Goal: Transaction & Acquisition: Purchase product/service

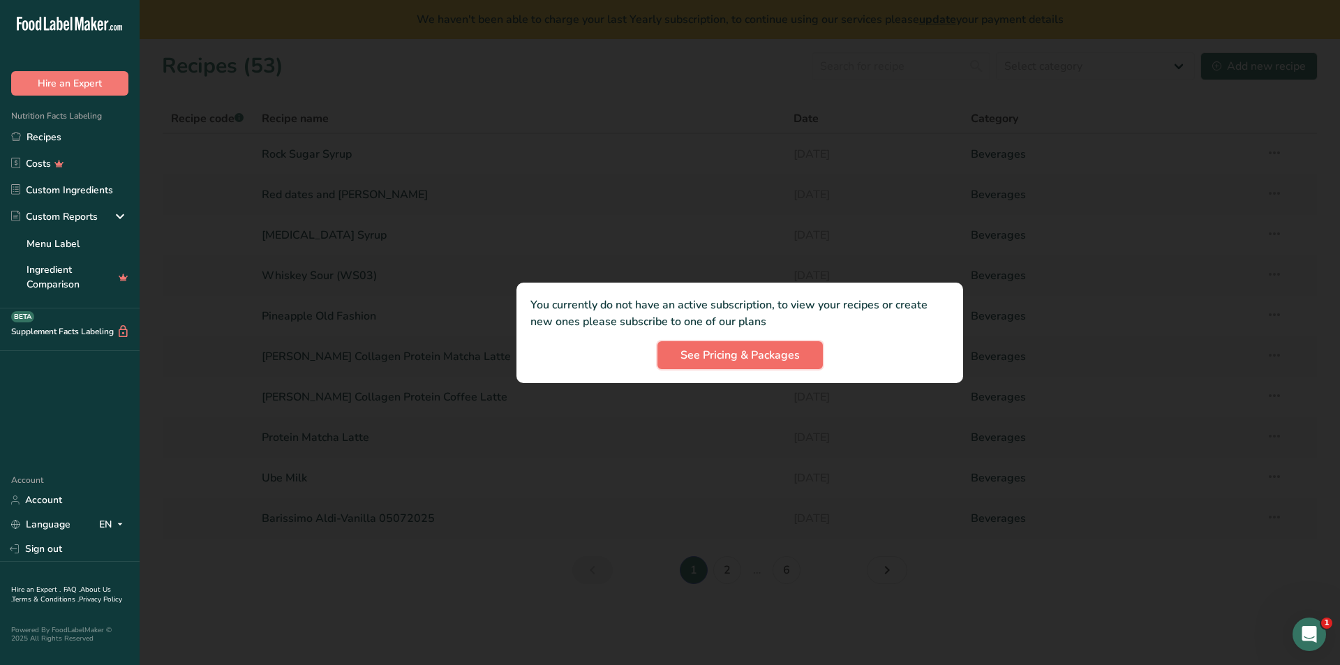
click at [752, 359] on span "See Pricing & Packages" at bounding box center [739, 355] width 119 height 17
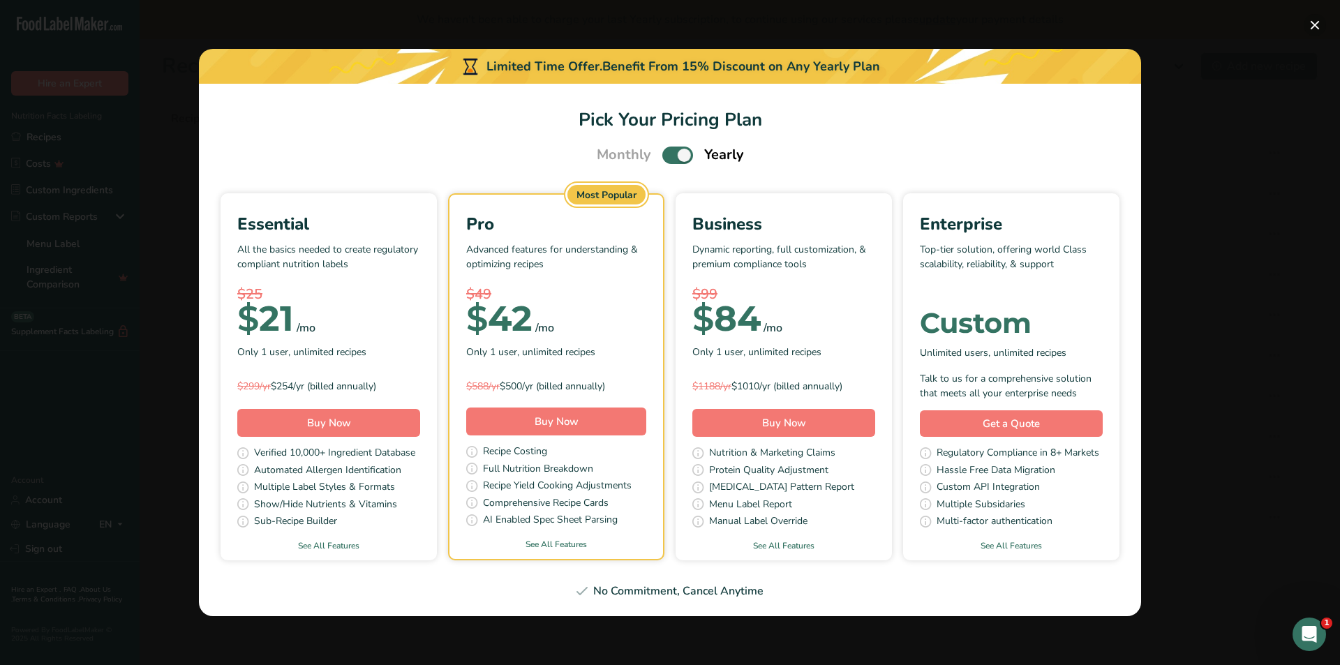
click at [1314, 25] on button "Pick Your Pricing Plan Modal" at bounding box center [1314, 25] width 22 height 22
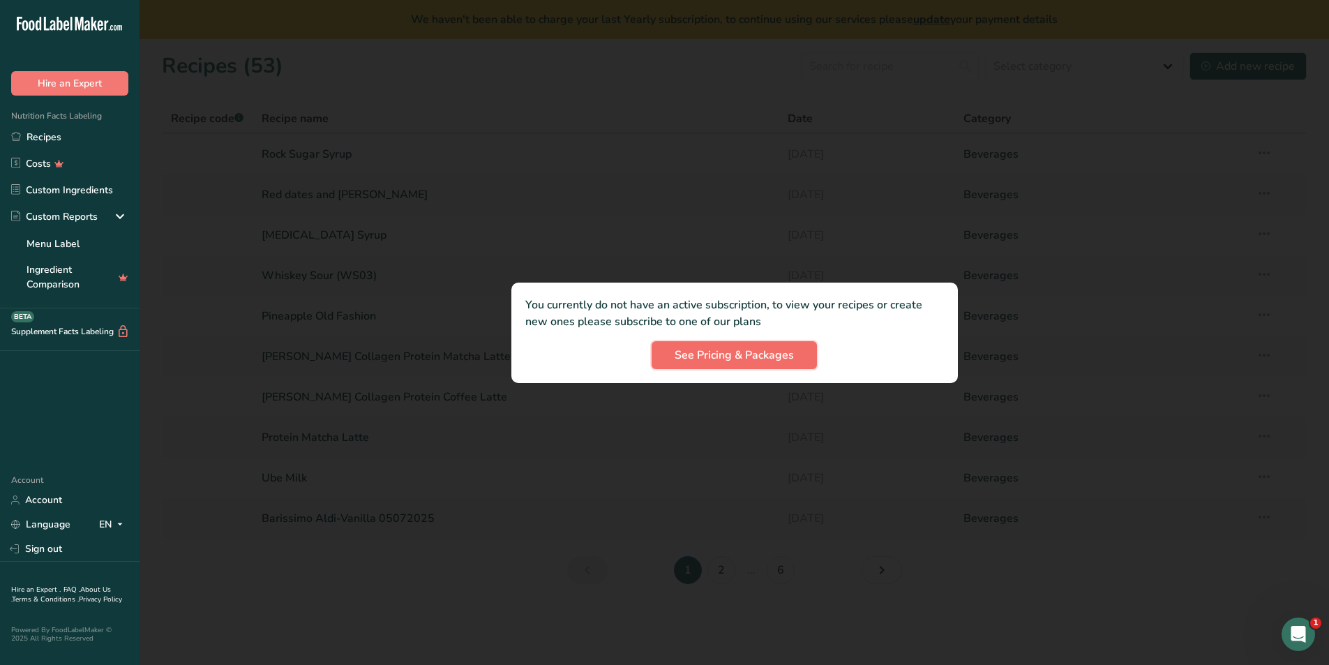
click at [723, 359] on span "See Pricing & Packages" at bounding box center [734, 355] width 119 height 17
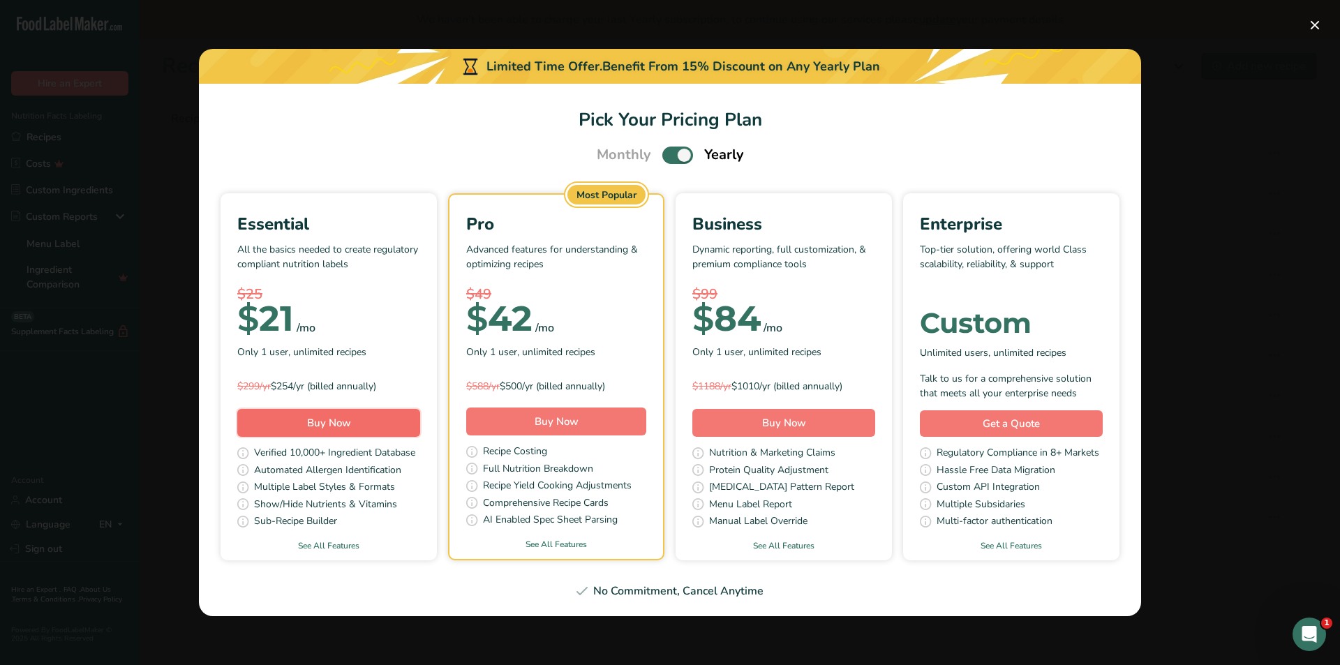
click at [340, 426] on span "Buy Now" at bounding box center [329, 423] width 44 height 14
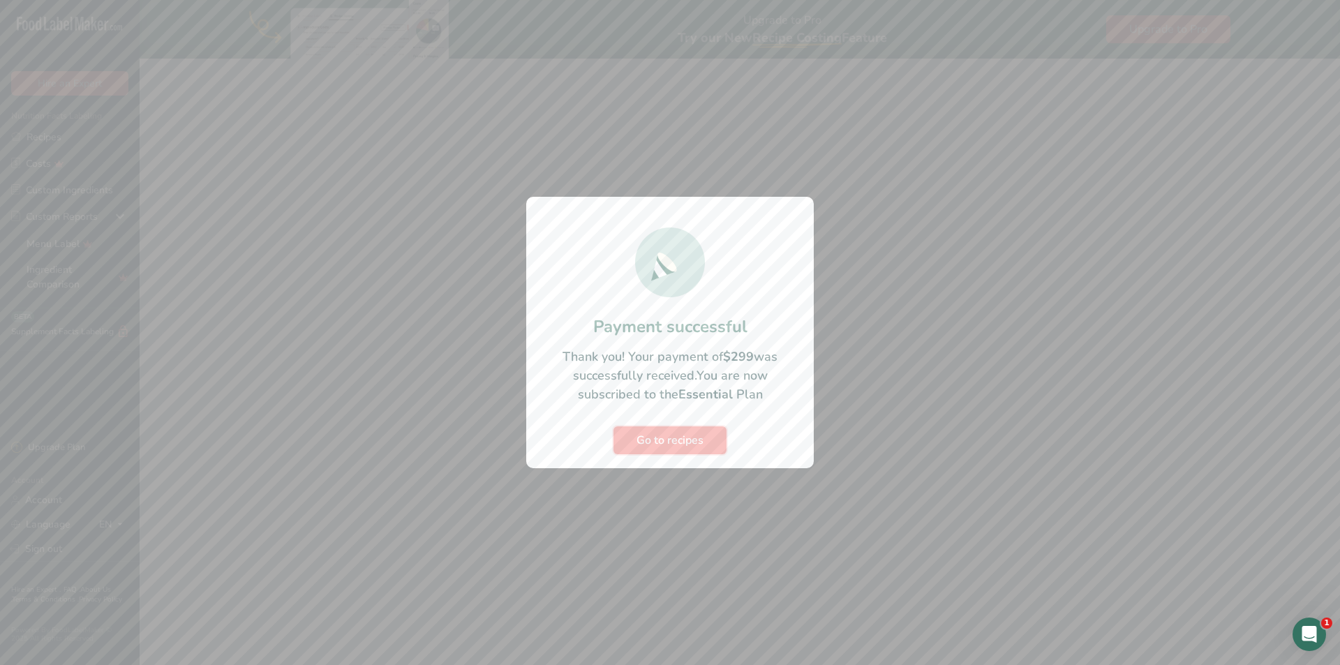
click at [663, 439] on span "Go to recipes" at bounding box center [669, 440] width 67 height 17
